Goal: Find specific page/section

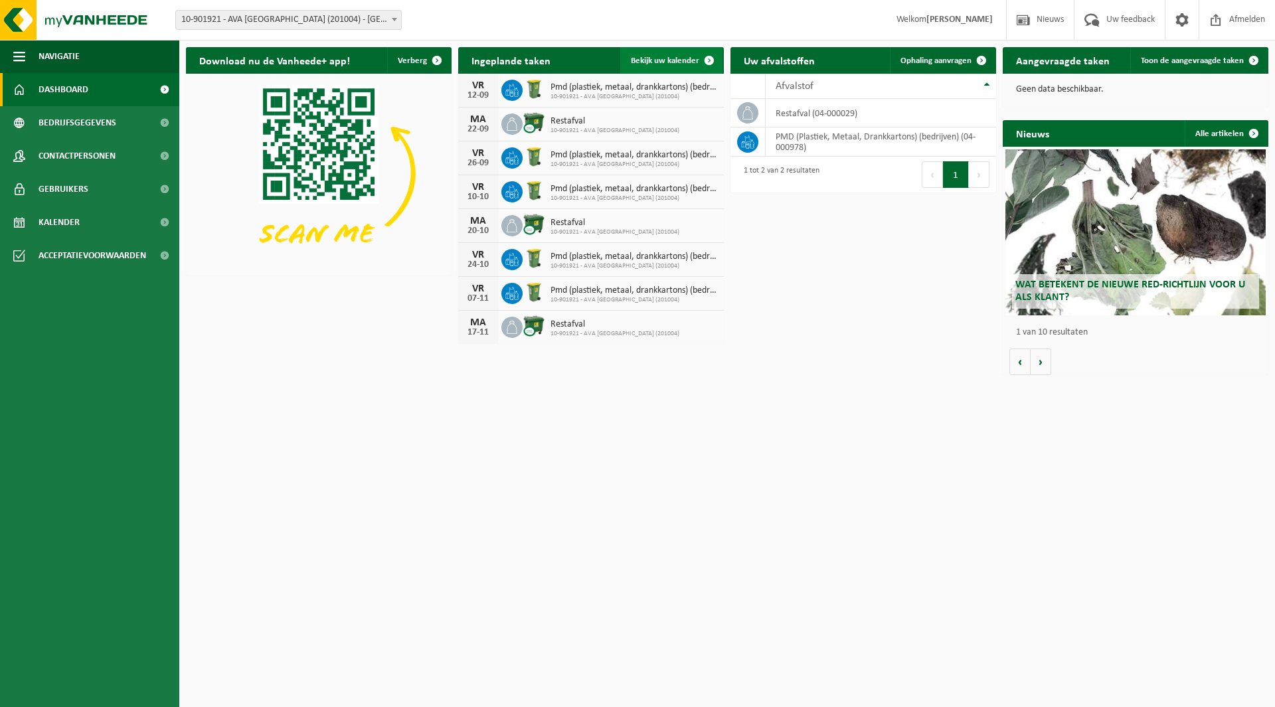
click at [670, 56] on span "Bekijk uw kalender" at bounding box center [665, 60] width 68 height 9
